Goal: Task Accomplishment & Management: Complete application form

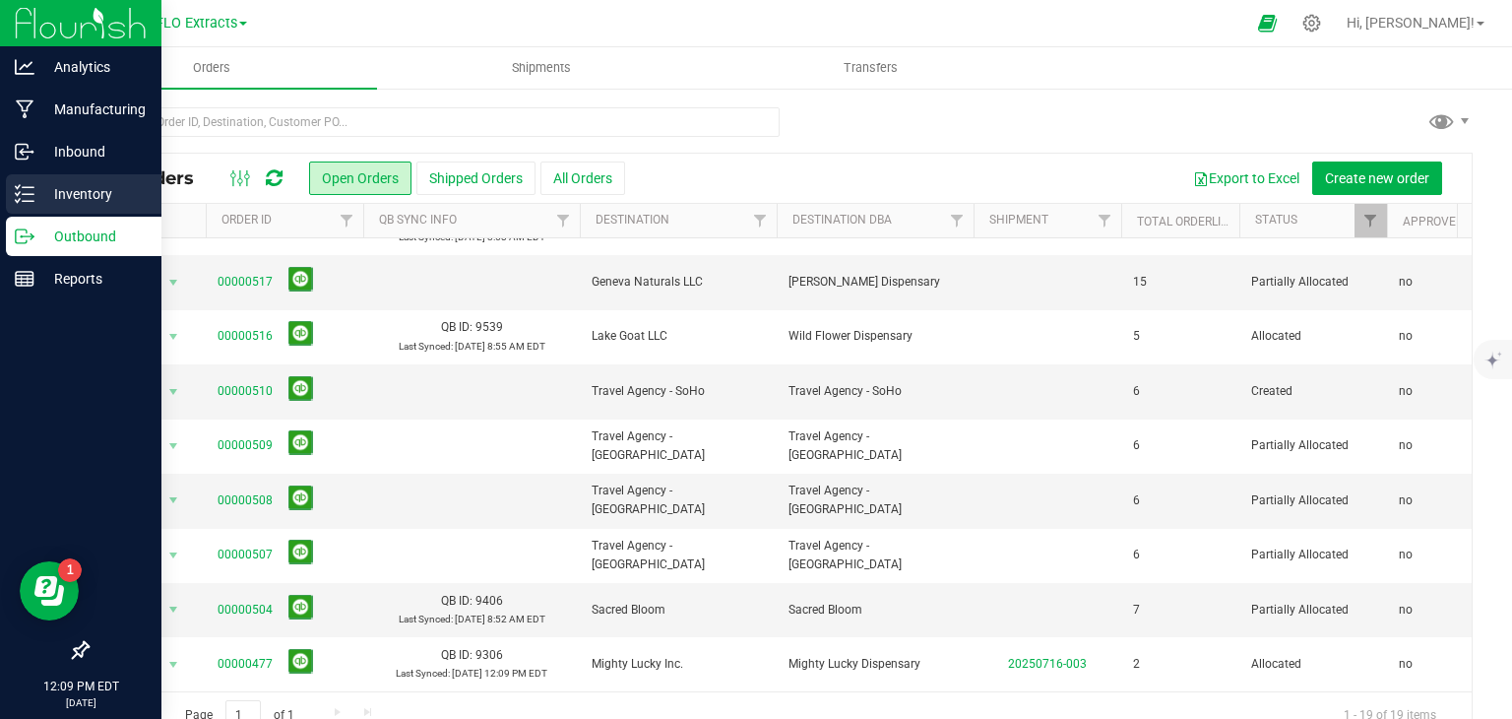
click at [34, 188] on p "Inventory" at bounding box center [93, 194] width 118 height 24
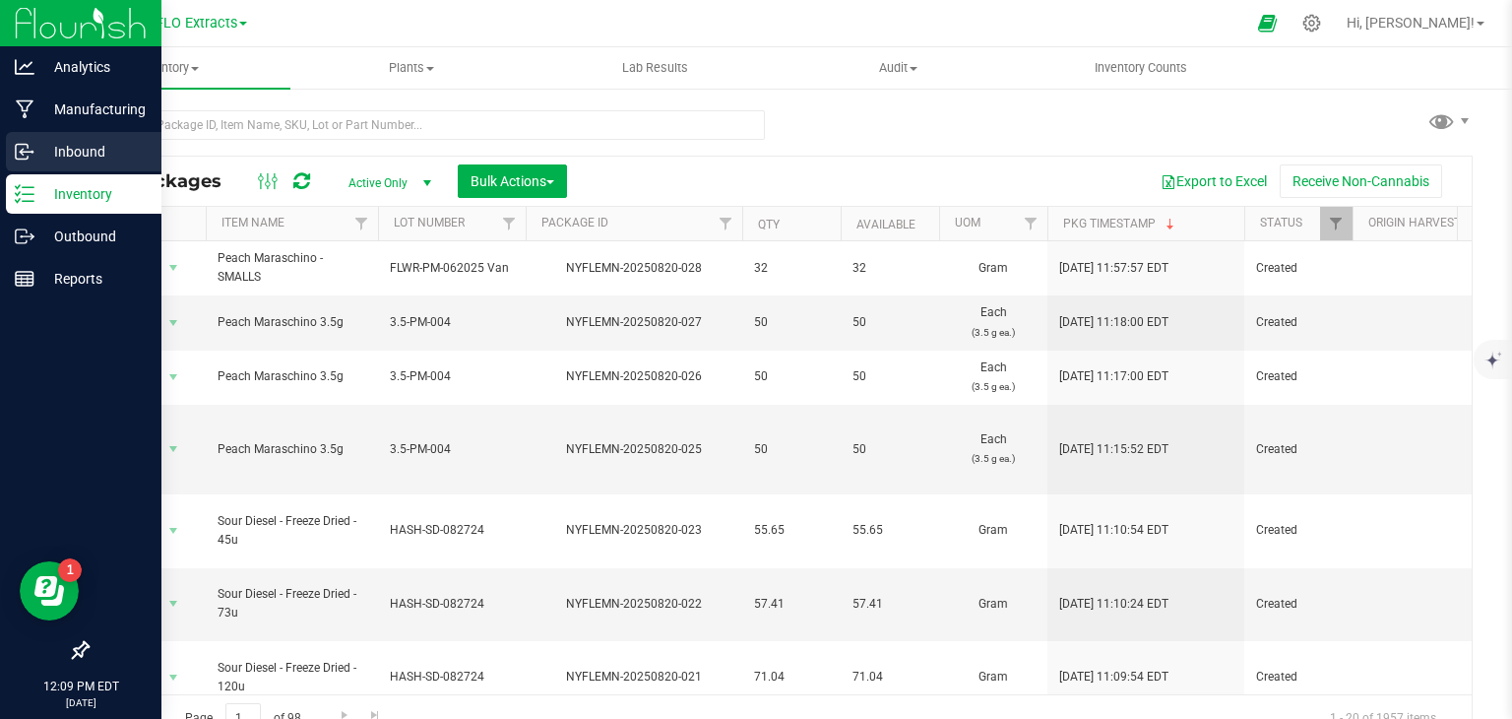
click at [57, 148] on p "Inbound" at bounding box center [93, 152] width 118 height 24
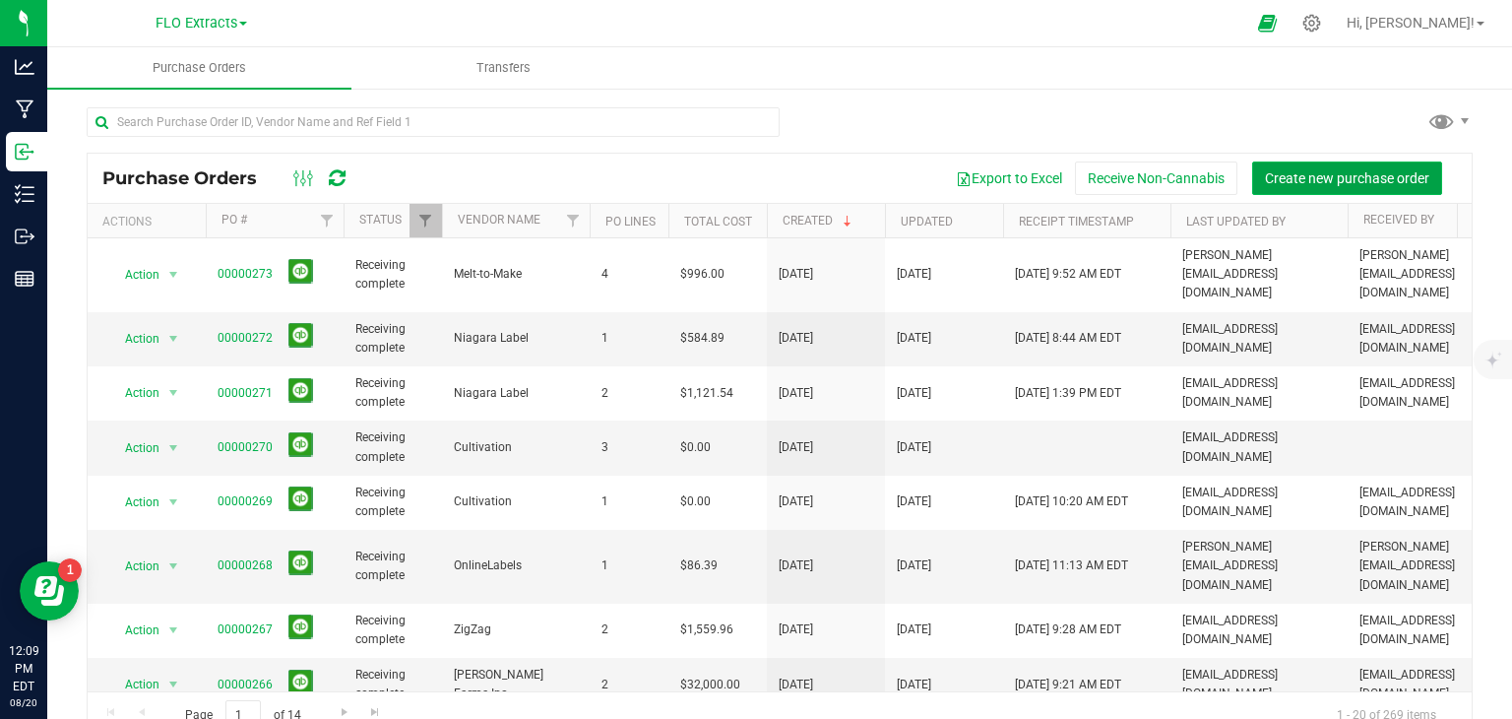
click at [1300, 170] on span "Create new purchase order" at bounding box center [1347, 178] width 164 height 16
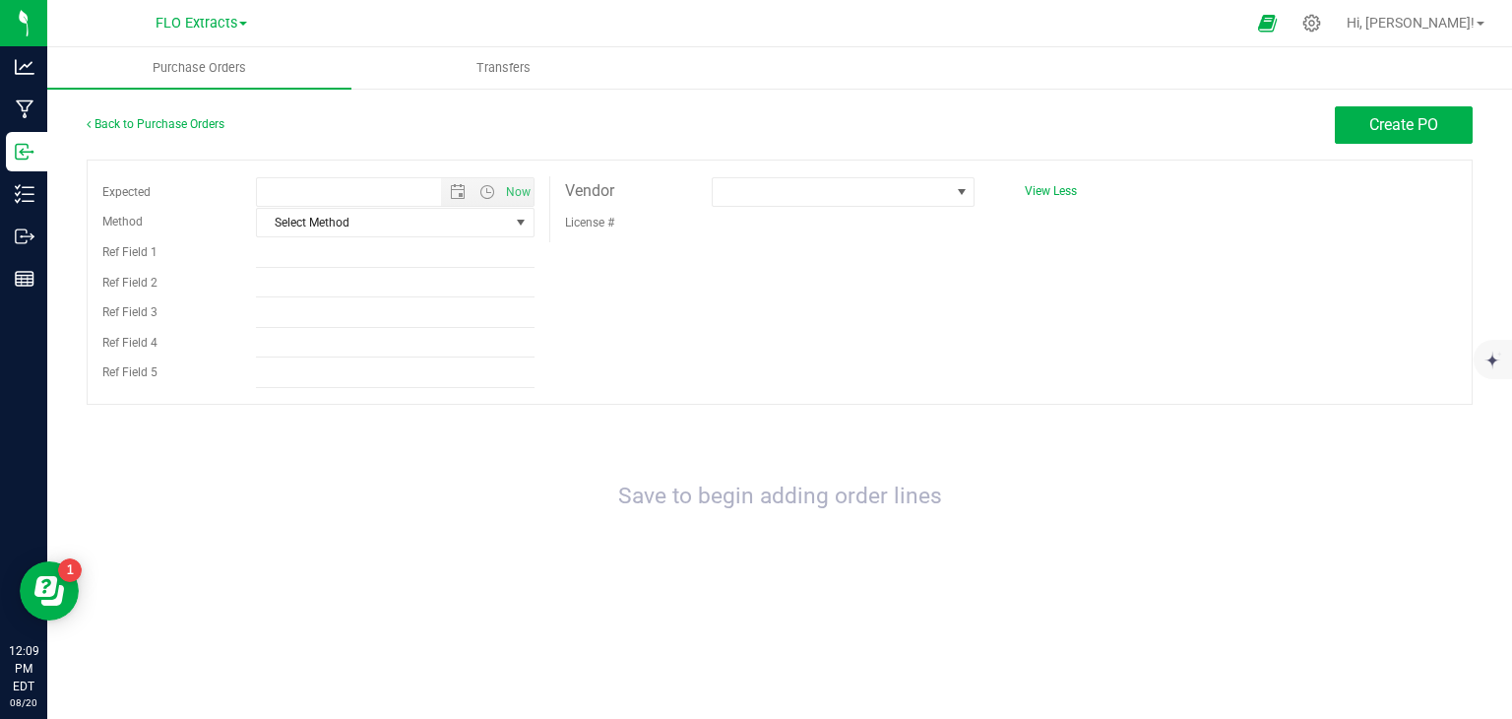
type input "[DATE] 12:09 PM"
click at [340, 221] on span "Select Method" at bounding box center [382, 223] width 251 height 28
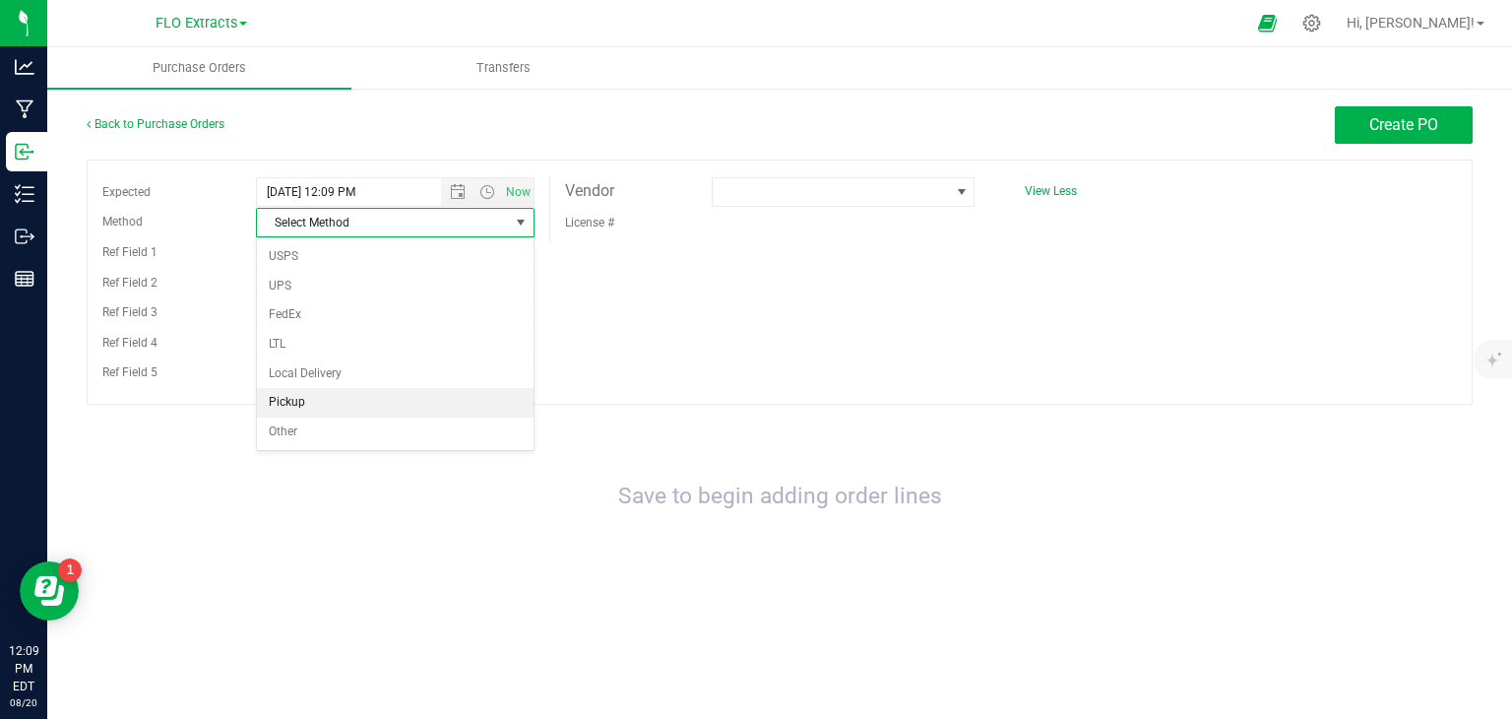
click at [300, 403] on li "Pickup" at bounding box center [395, 403] width 277 height 30
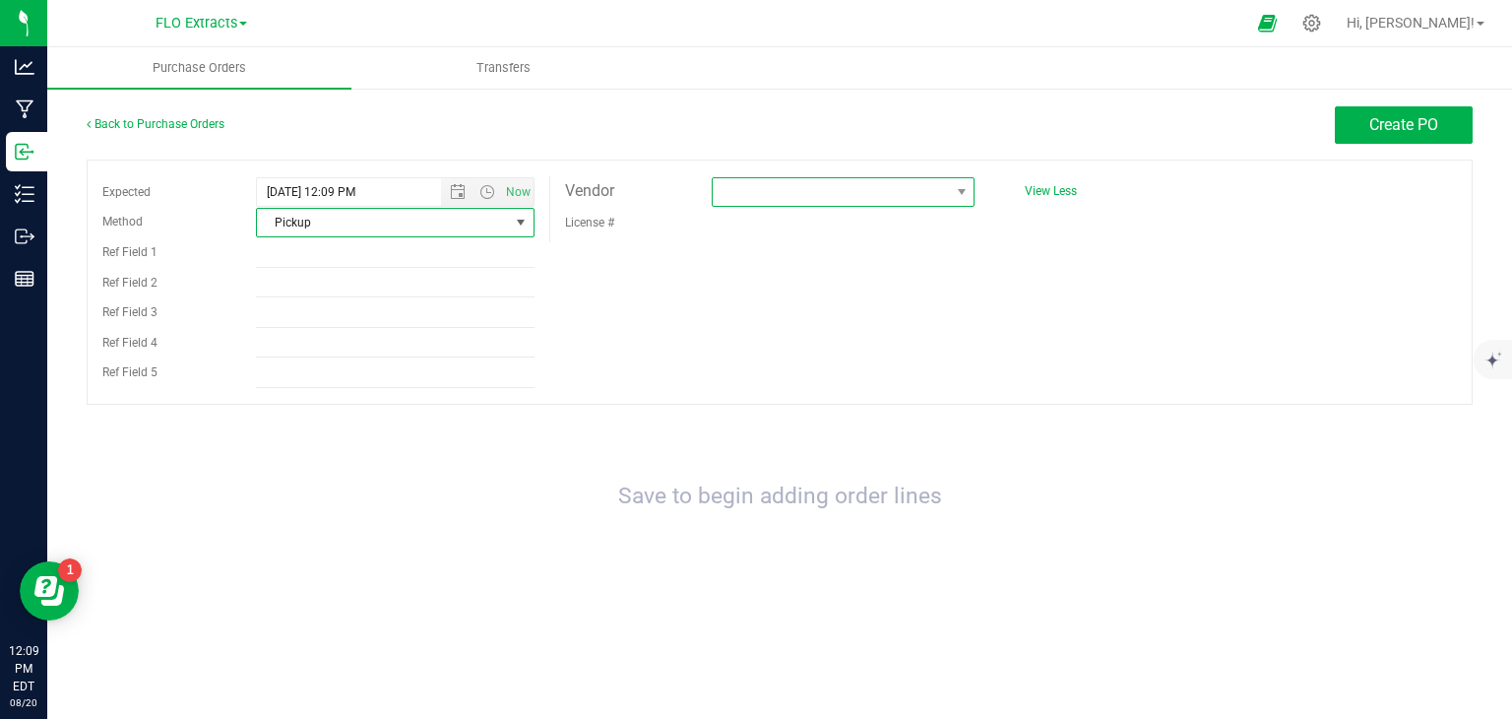
click at [748, 196] on span at bounding box center [831, 192] width 237 height 28
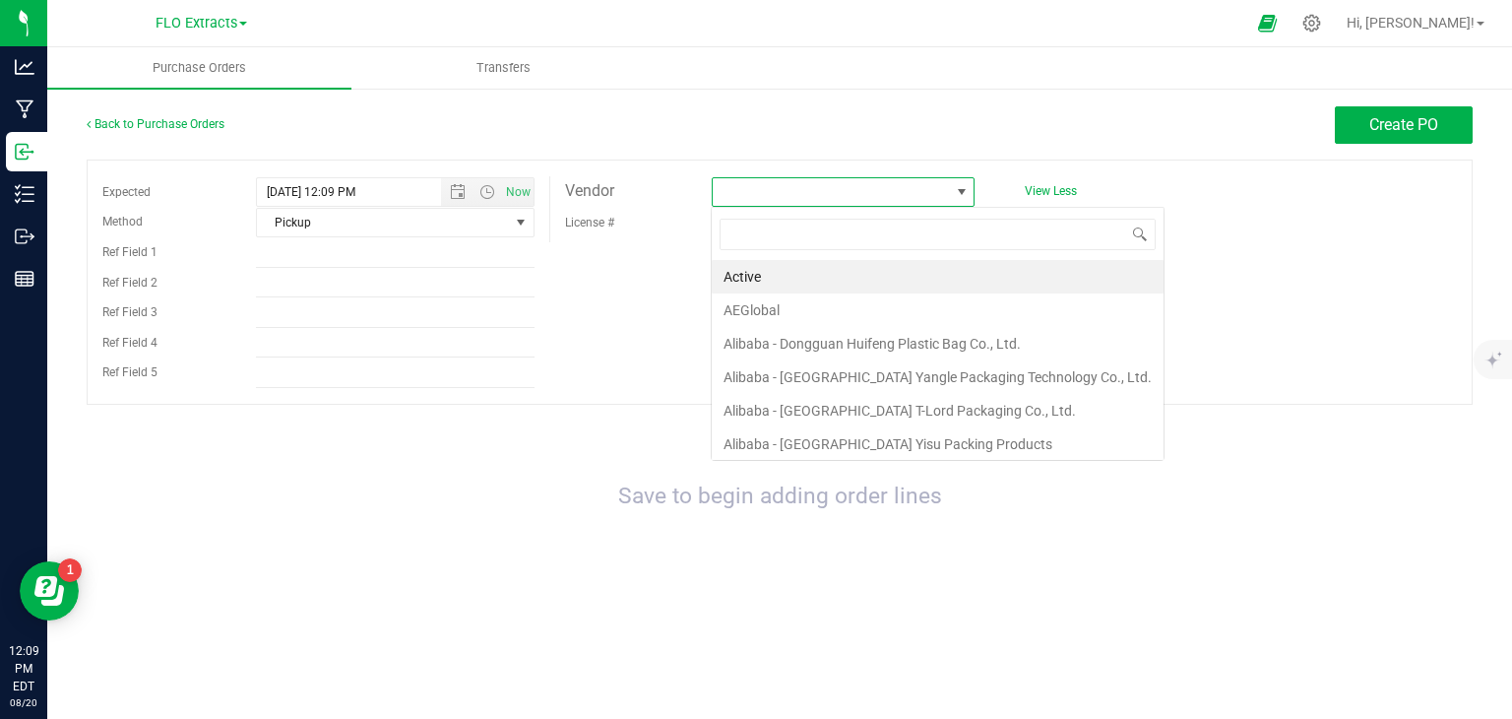
scroll to position [29, 264]
type input "culti"
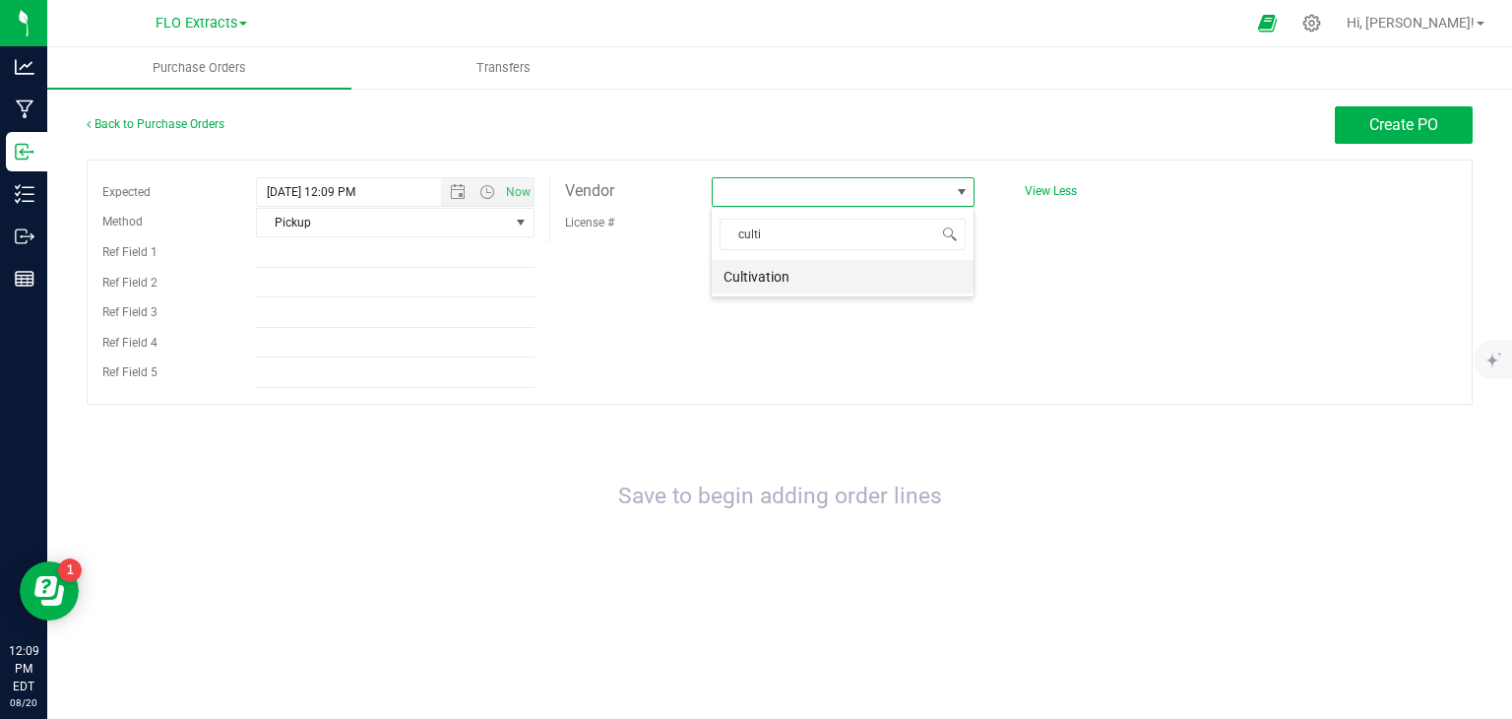
click at [775, 277] on li "Cultivation" at bounding box center [843, 276] width 262 height 33
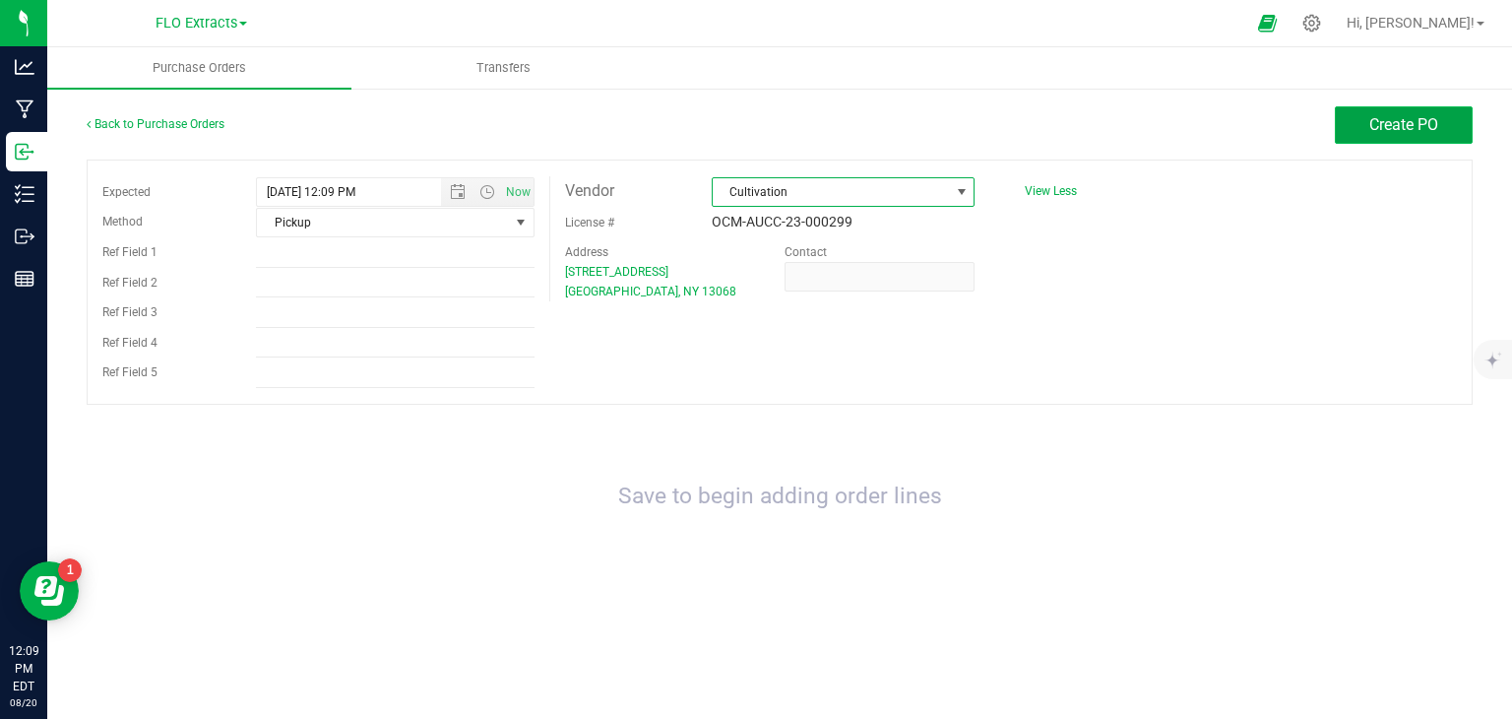
click at [1405, 140] on button "Create PO" at bounding box center [1404, 124] width 138 height 37
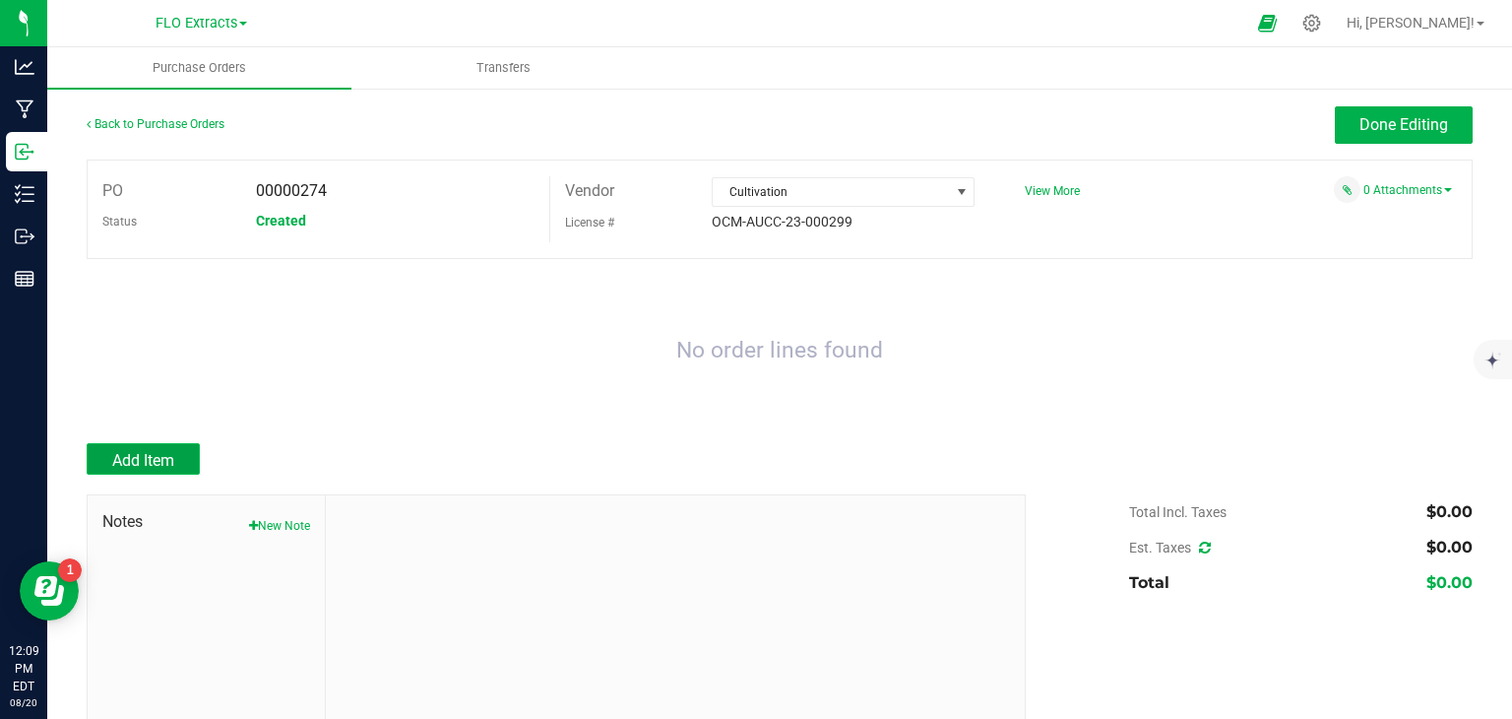
click at [113, 455] on span "Add Item" at bounding box center [143, 460] width 62 height 19
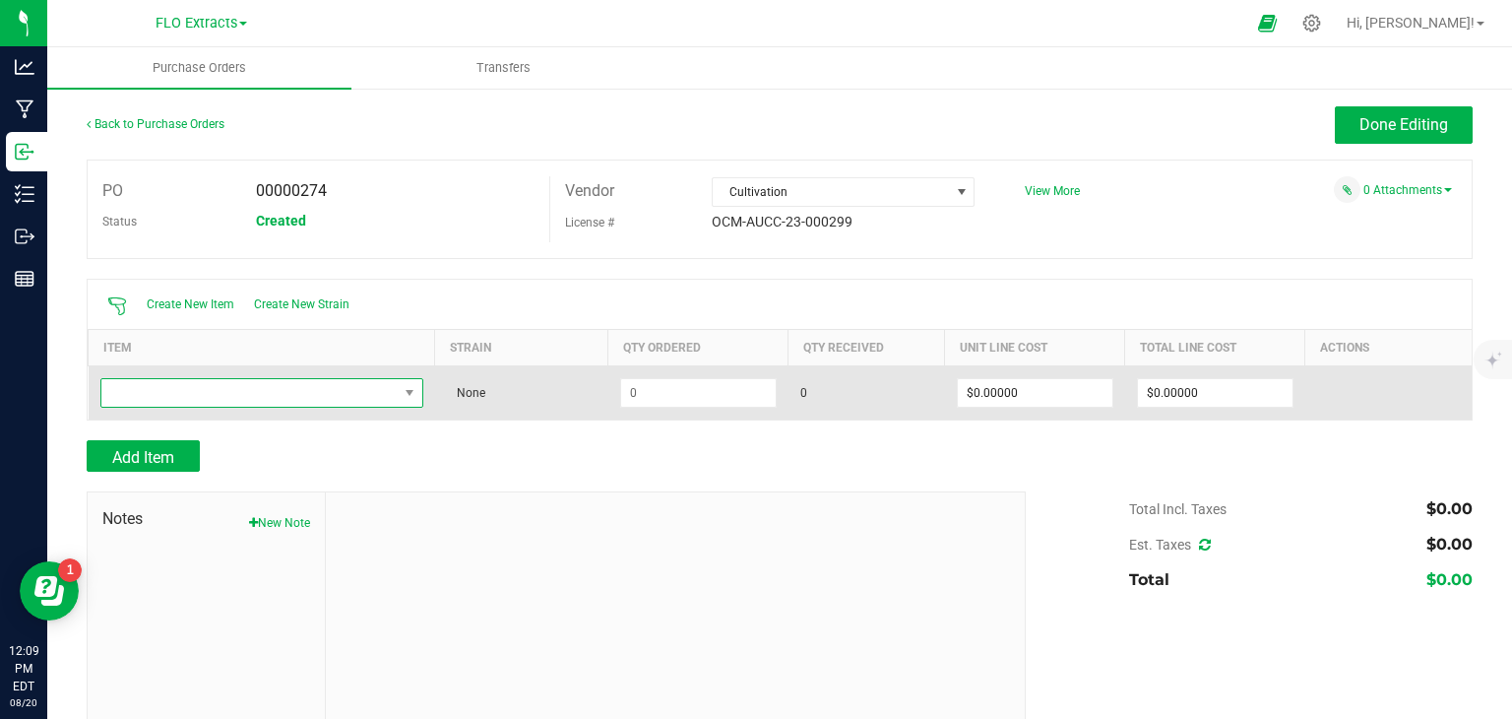
click at [166, 399] on span "NO DATA FOUND" at bounding box center [249, 393] width 296 height 28
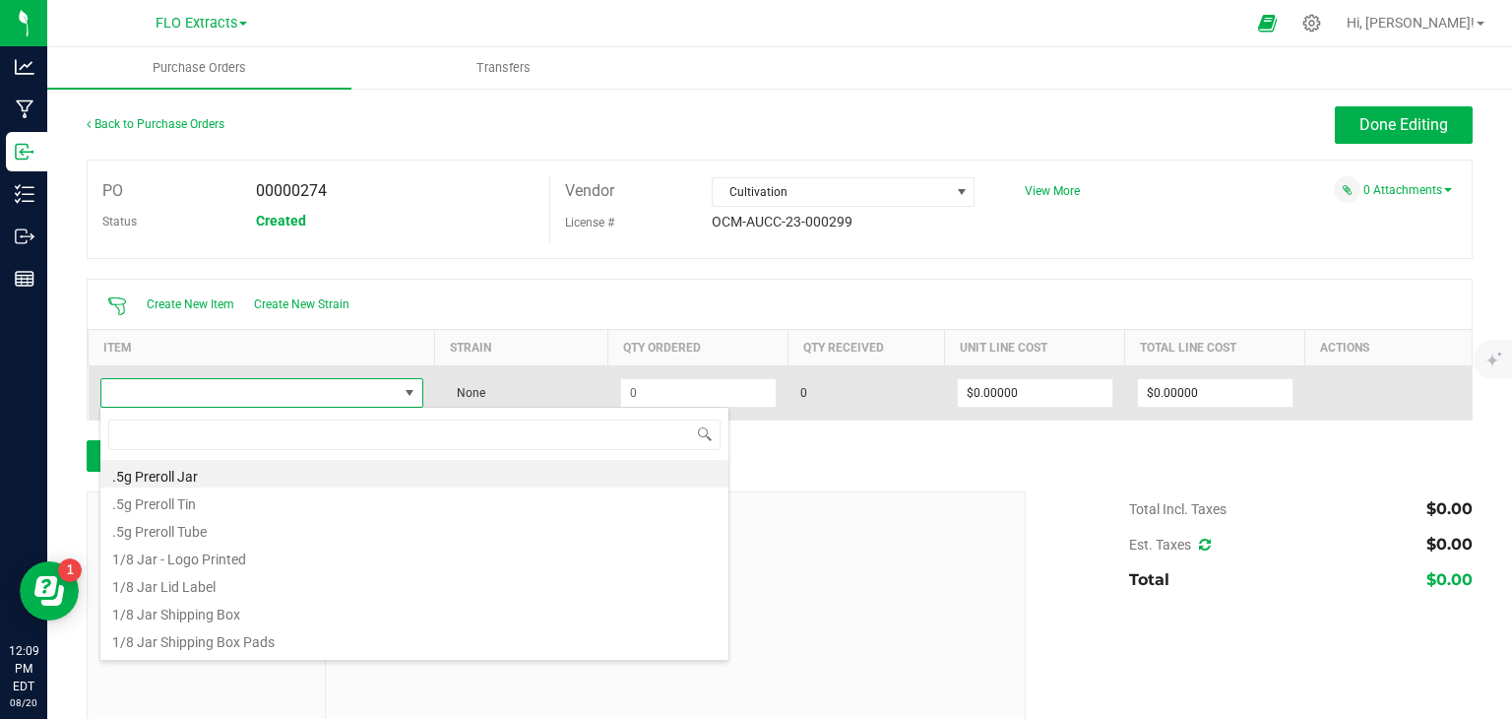
scroll to position [29, 316]
type input "HARV"
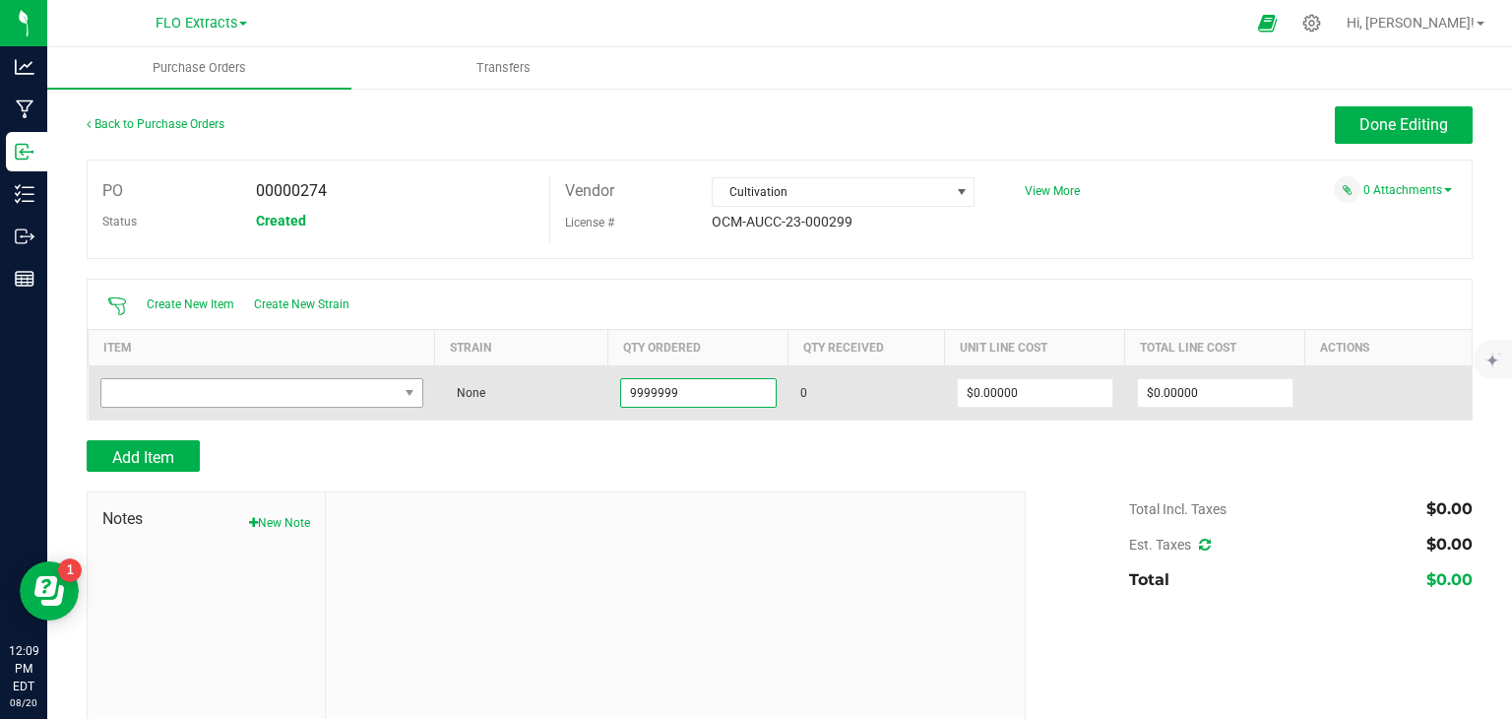
type input "9999999"
type input "$0.00000"
click at [285, 393] on span "NO DATA FOUND" at bounding box center [249, 393] width 296 height 28
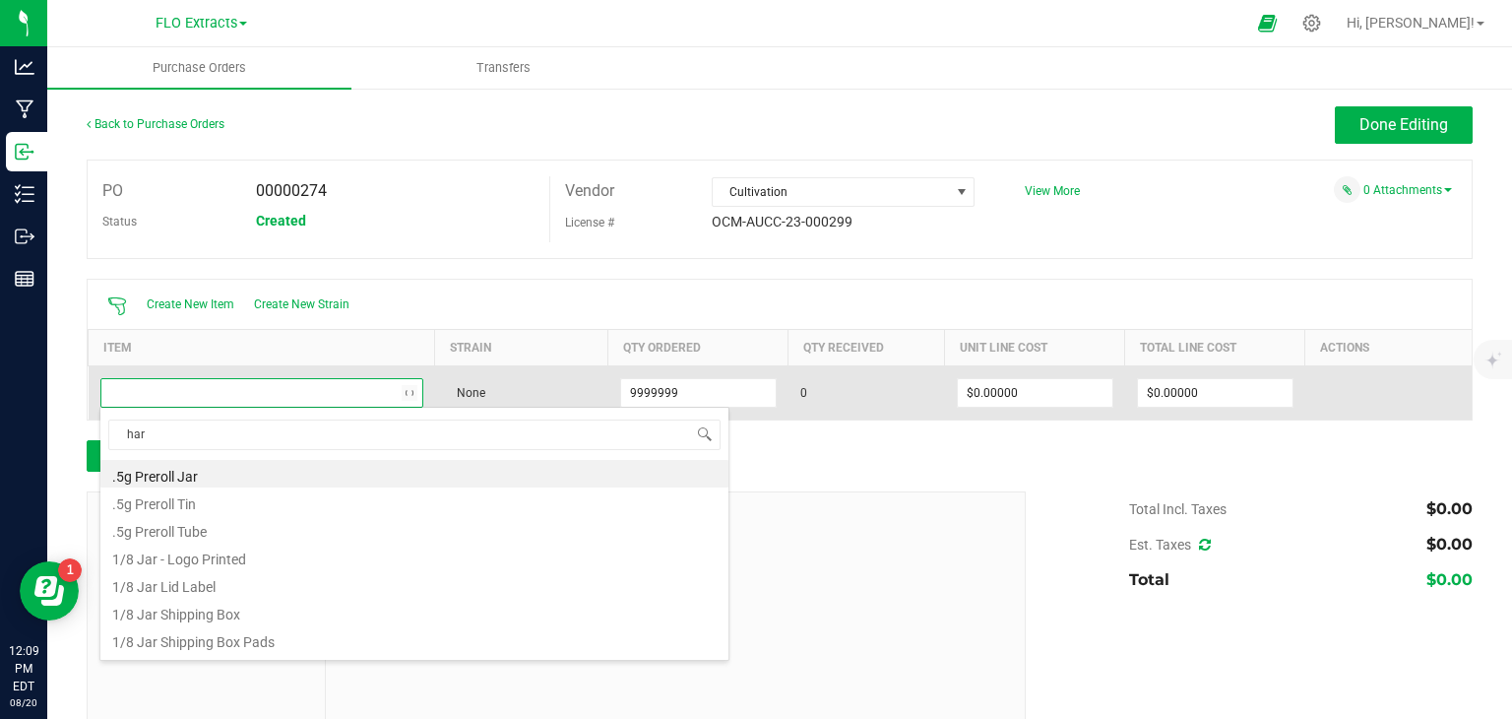
type input "harv"
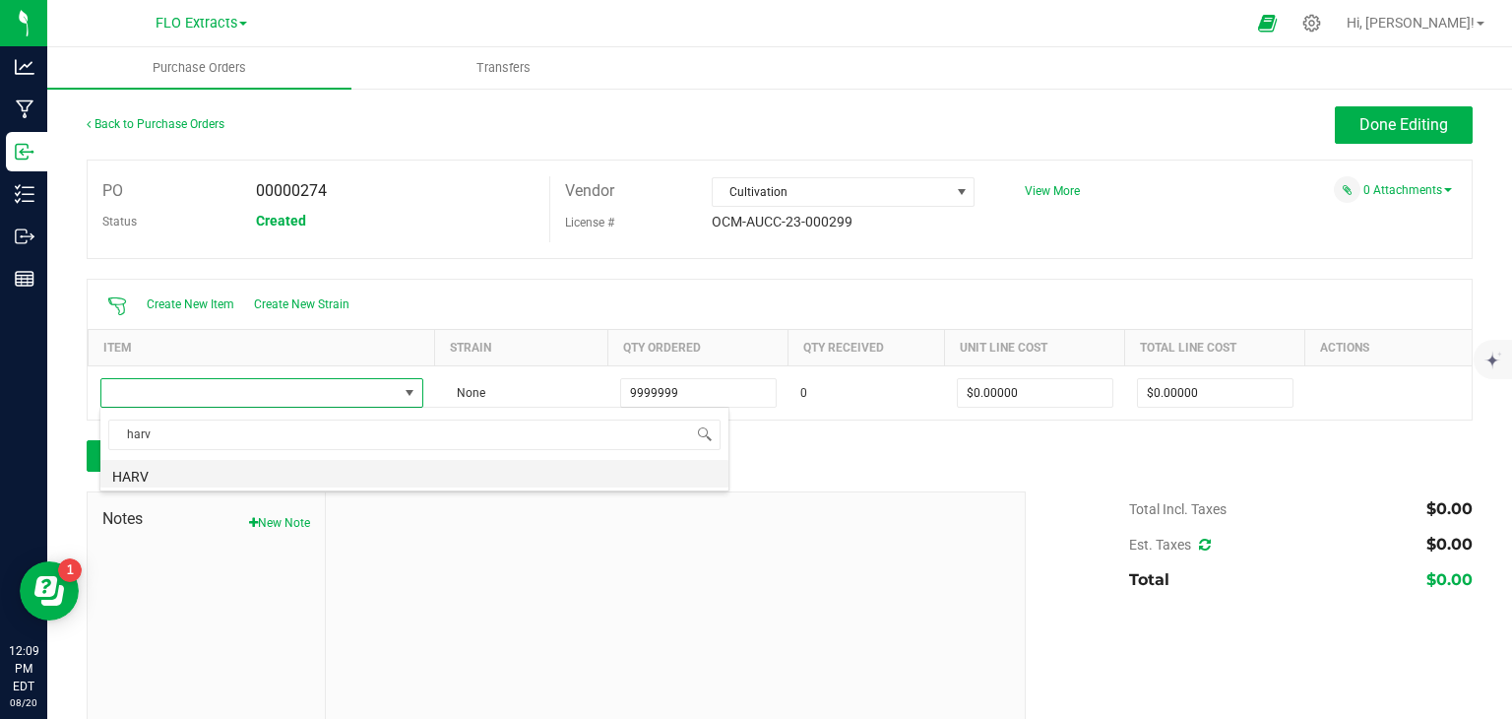
click at [193, 476] on li "HARV" at bounding box center [414, 474] width 628 height 28
type input "9999999.0000 g"
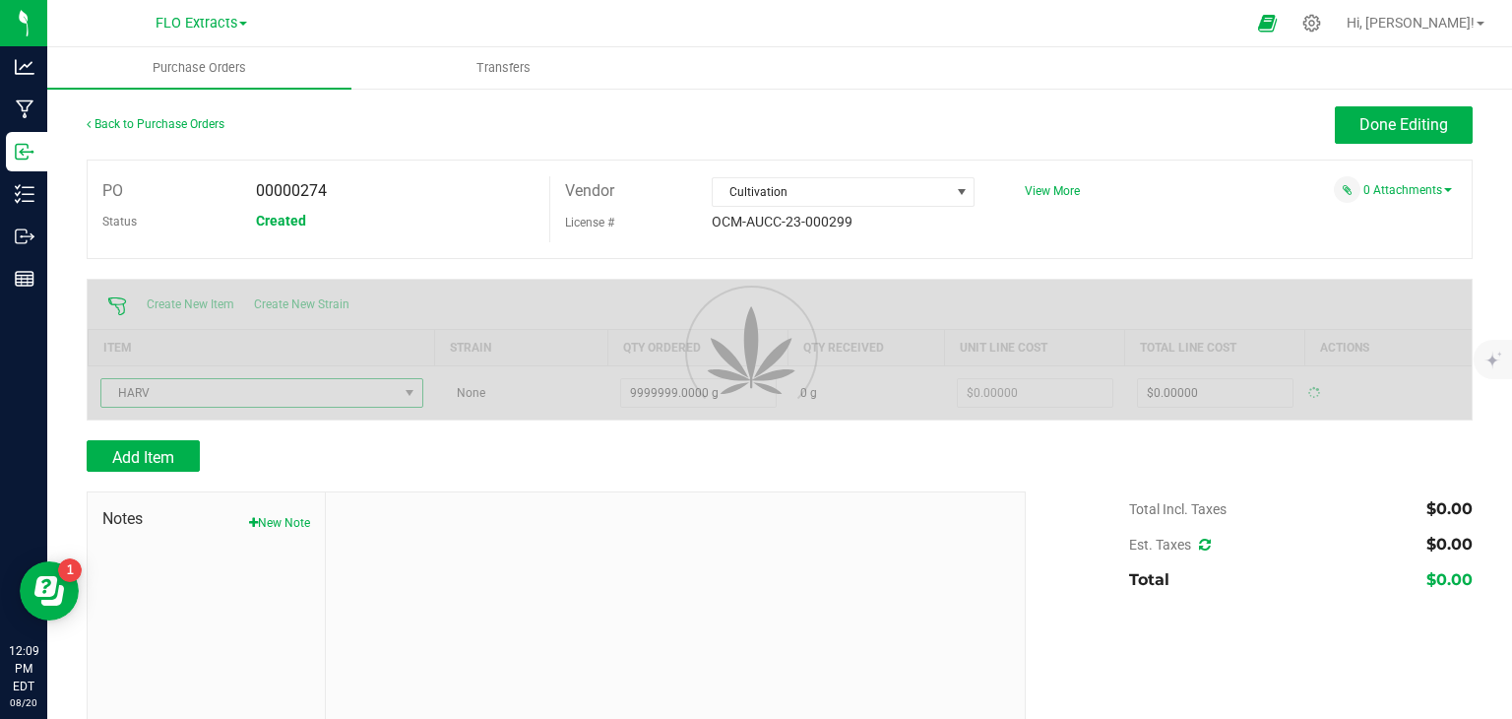
type input "$0.00000"
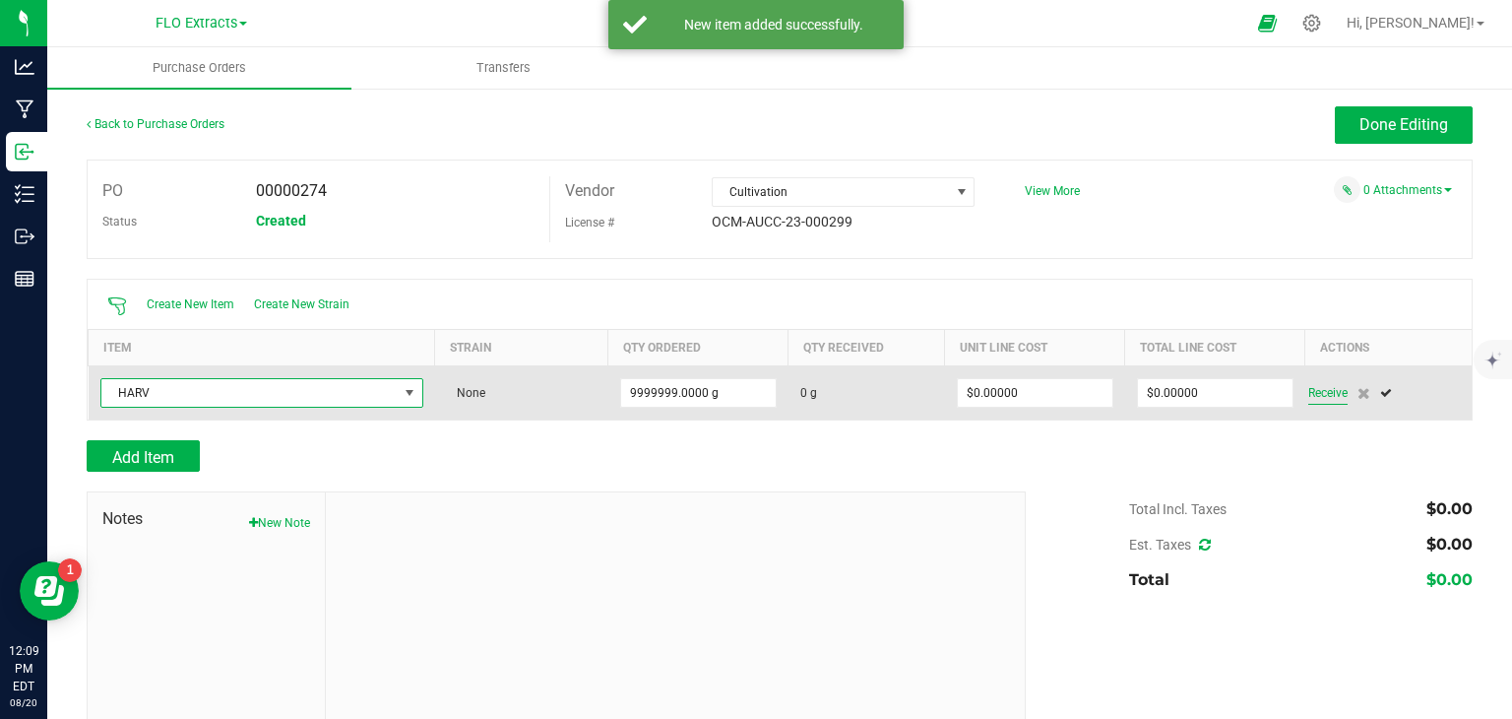
click at [1308, 392] on span "Receive" at bounding box center [1327, 393] width 39 height 24
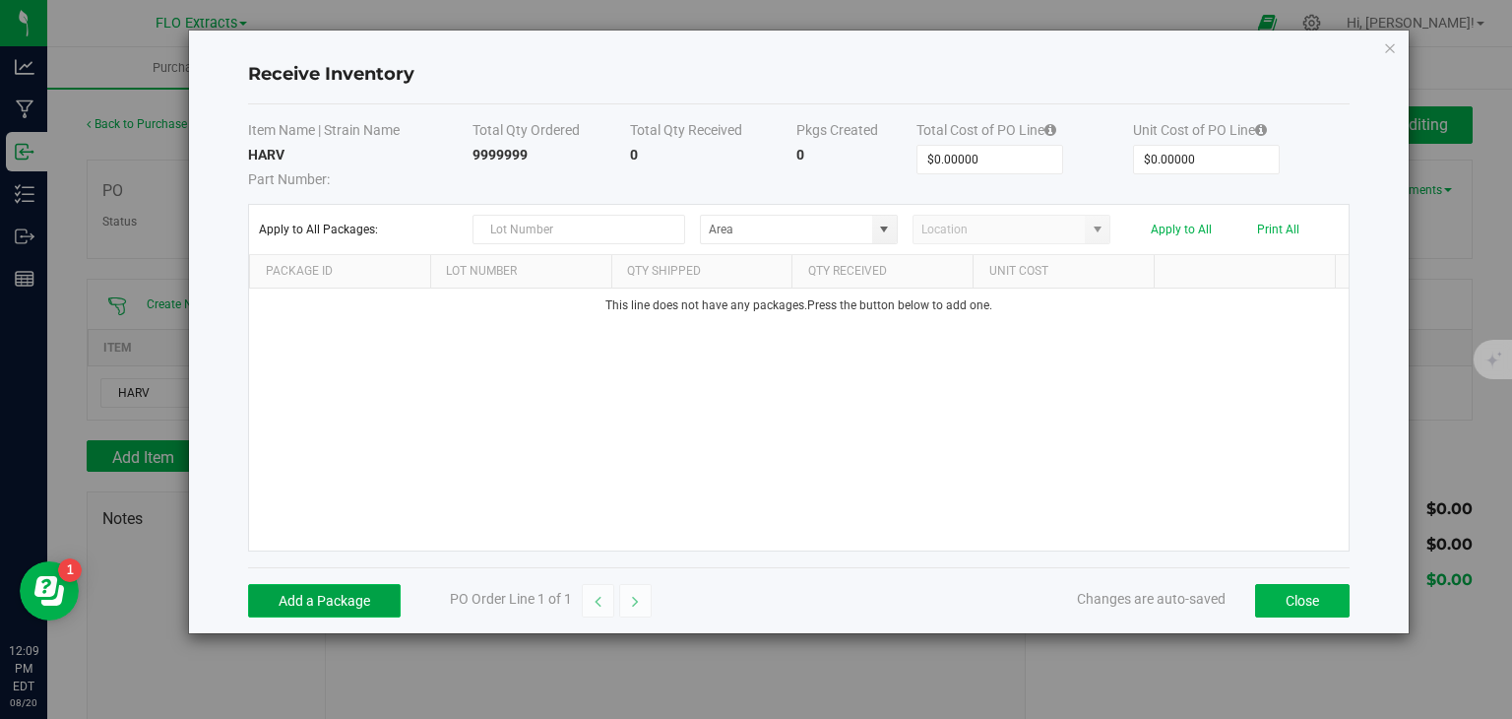
click at [365, 593] on button "Add a Package" at bounding box center [324, 600] width 153 height 33
